Goal: Task Accomplishment & Management: Manage account settings

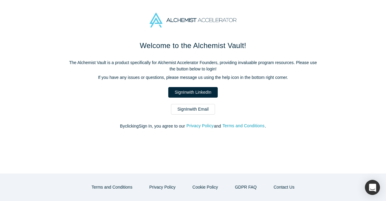
click at [184, 108] on link "Sign In with Email" at bounding box center [193, 109] width 44 height 11
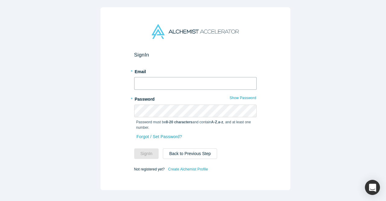
click at [180, 81] on input "text" at bounding box center [195, 83] width 122 height 13
type input "[PERSON_NAME][EMAIL_ADDRESS]"
click at [134, 148] on button "Sign In" at bounding box center [146, 153] width 25 height 11
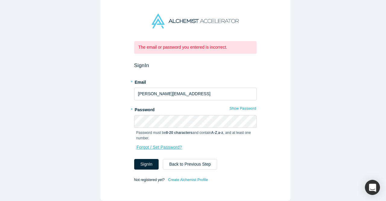
click at [158, 142] on link "Forgot / Set Password?" at bounding box center [159, 147] width 46 height 11
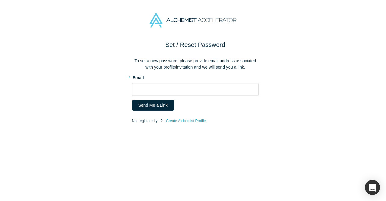
click at [169, 80] on label "* Email" at bounding box center [195, 76] width 127 height 8
click at [163, 89] on input "text" at bounding box center [195, 89] width 127 height 13
drag, startPoint x: 175, startPoint y: 96, endPoint x: 167, endPoint y: 106, distance: 13.5
click at [167, 106] on form "* Email Send Me a Link Not registered yet? Create Alchemist Profile" at bounding box center [195, 98] width 127 height 52
click at [185, 91] on input "text" at bounding box center [195, 89] width 127 height 13
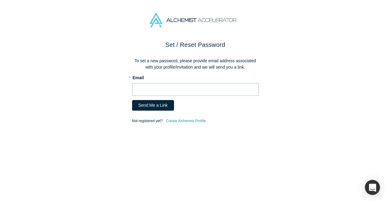
type input "[PERSON_NAME][EMAIL_ADDRESS]"
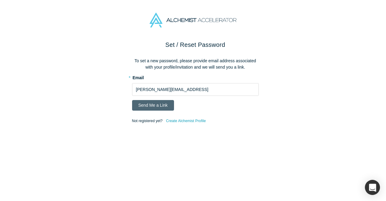
click at [146, 104] on button "Send Me a Link" at bounding box center [153, 105] width 42 height 11
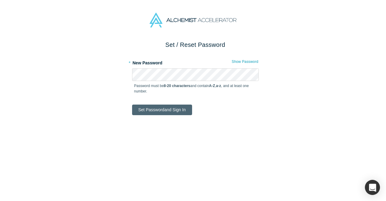
click at [178, 108] on button "Set Password and Sign In" at bounding box center [162, 109] width 60 height 11
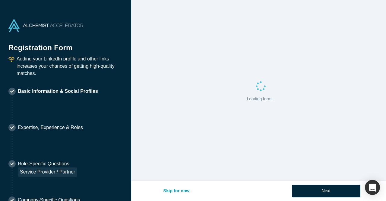
select select "US"
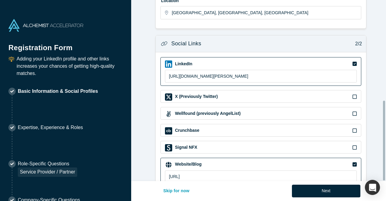
scroll to position [227, 0]
